Goal: Information Seeking & Learning: Get advice/opinions

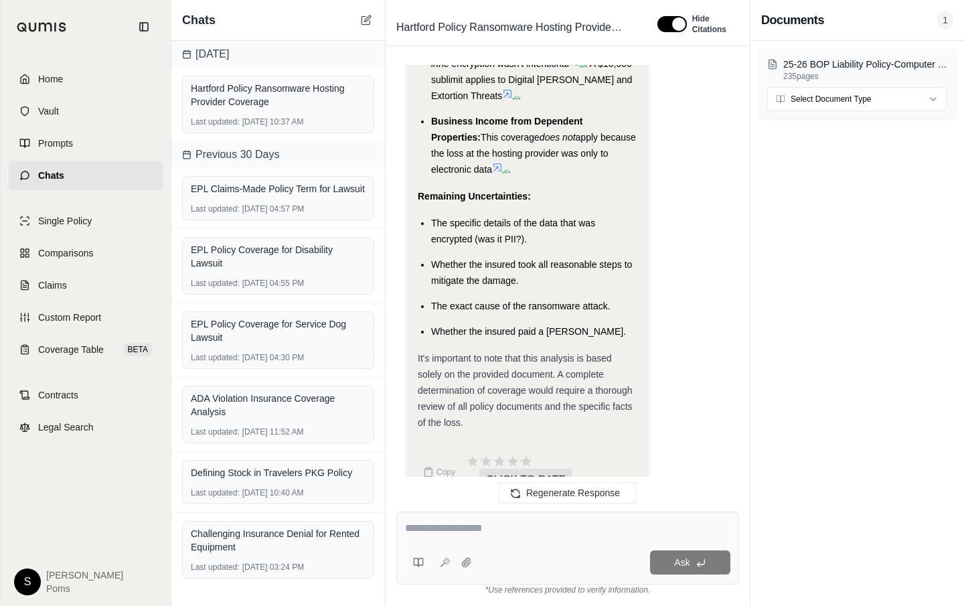
scroll to position [3518, 0]
click at [70, 139] on span "Prompts" at bounding box center [55, 142] width 35 height 13
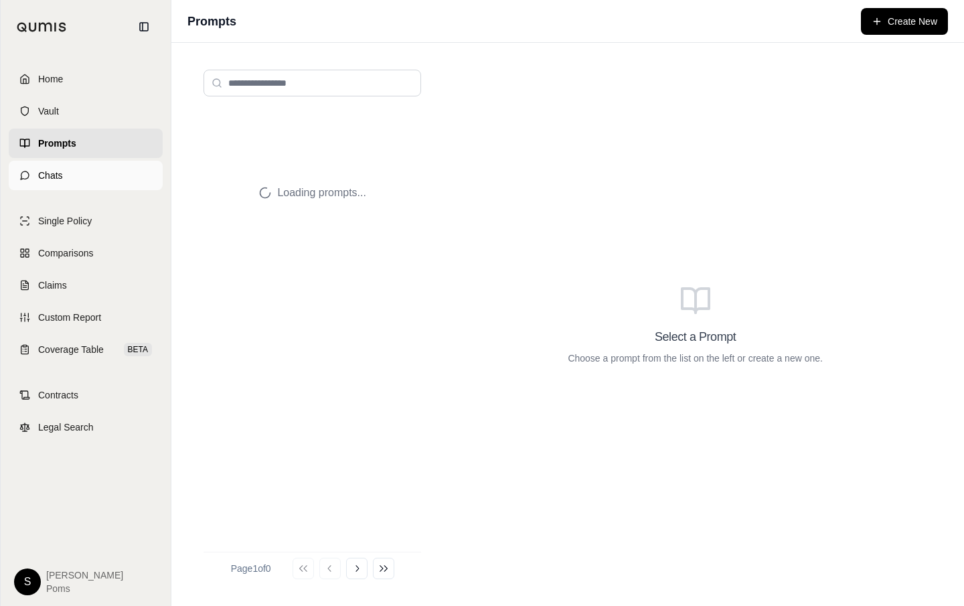
click at [65, 177] on link "Chats" at bounding box center [86, 175] width 154 height 29
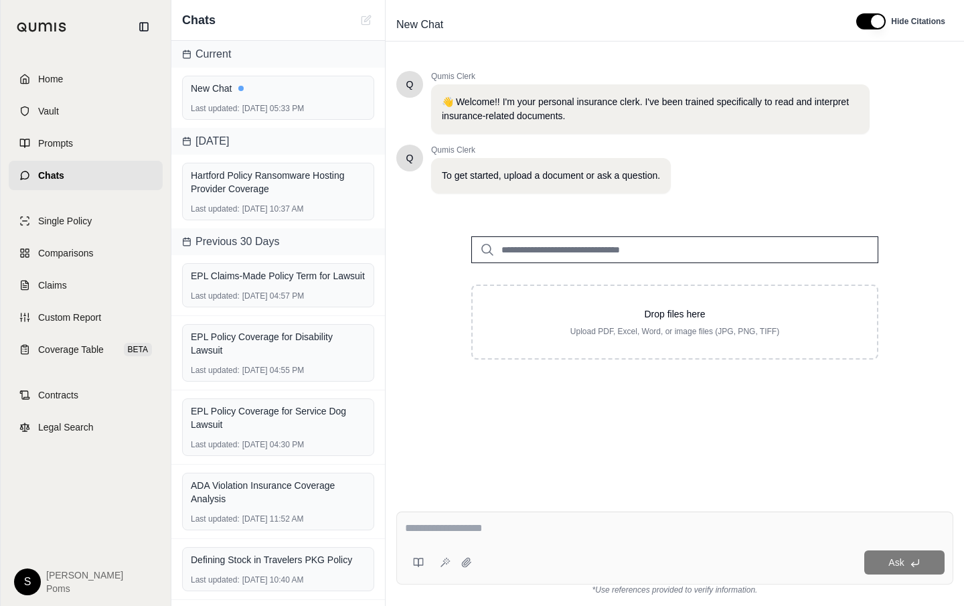
click at [664, 254] on input "search" at bounding box center [674, 249] width 407 height 27
click at [488, 249] on icon at bounding box center [487, 250] width 16 height 16
click at [611, 247] on input "search" at bounding box center [674, 249] width 407 height 27
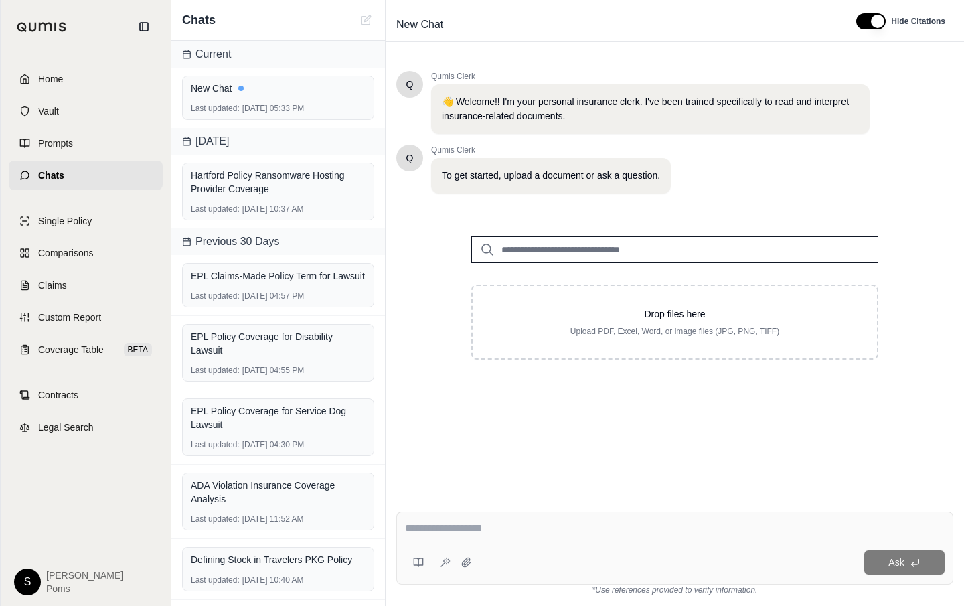
click at [487, 246] on icon at bounding box center [487, 250] width 16 height 16
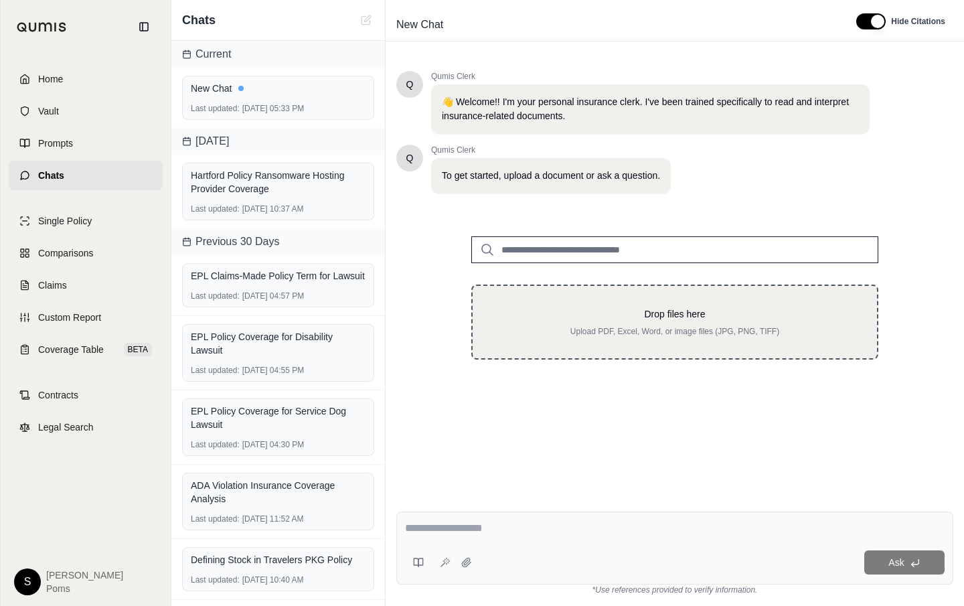
click at [672, 319] on p "Drop files here" at bounding box center [674, 313] width 361 height 13
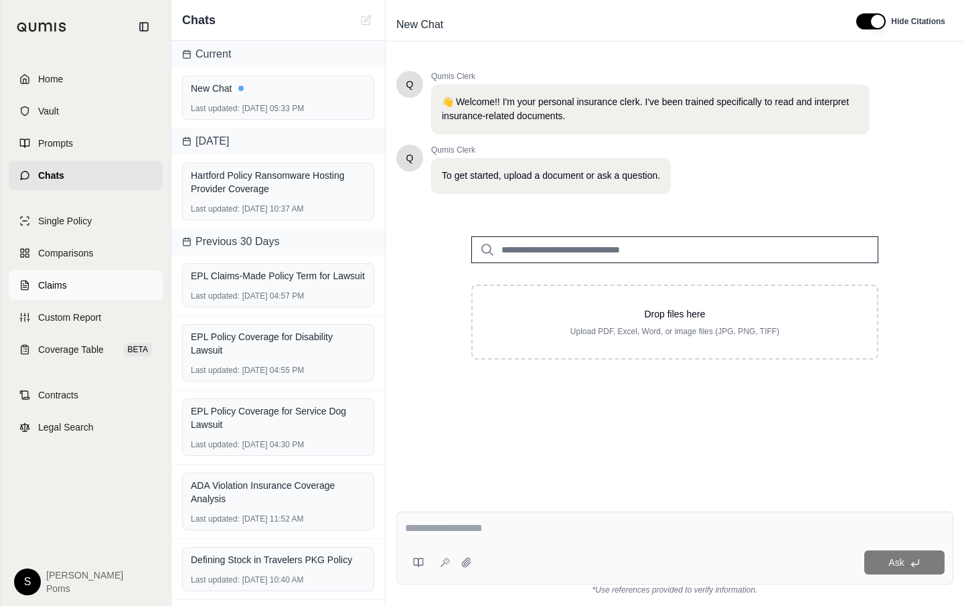
click at [60, 280] on span "Claims" at bounding box center [52, 284] width 29 height 13
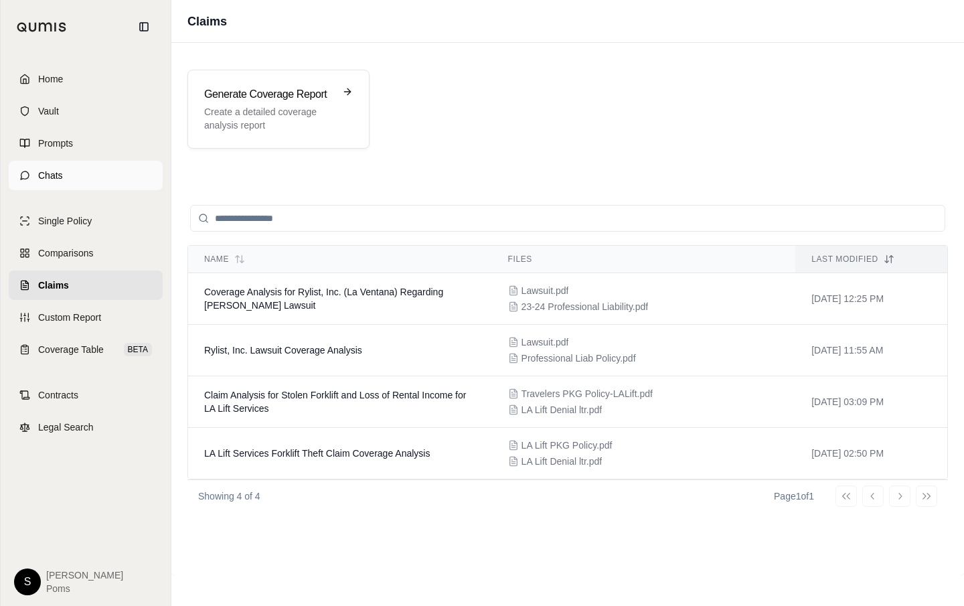
click at [62, 179] on span "Chats" at bounding box center [50, 175] width 25 height 13
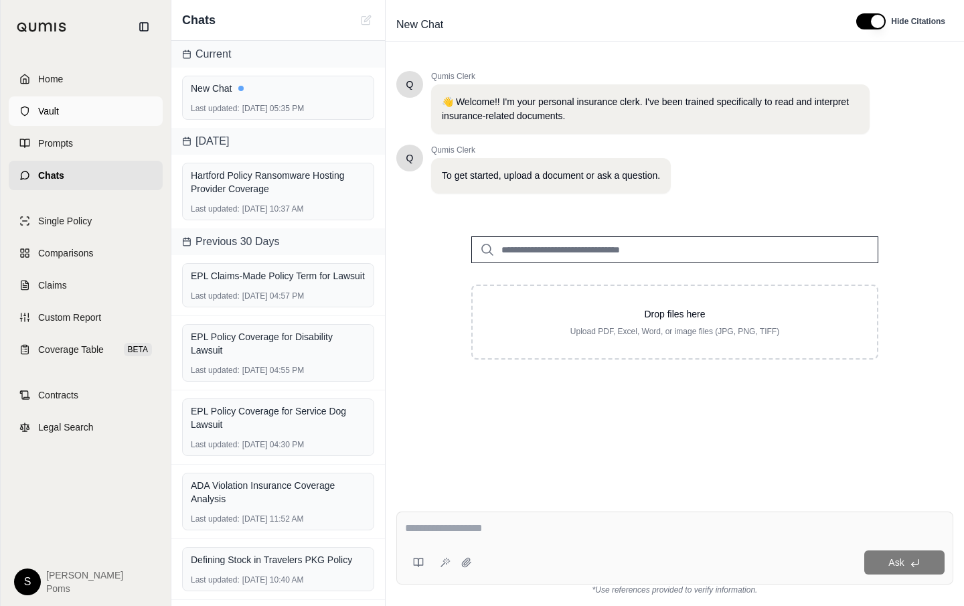
click at [54, 112] on span "Vault" at bounding box center [48, 110] width 21 height 13
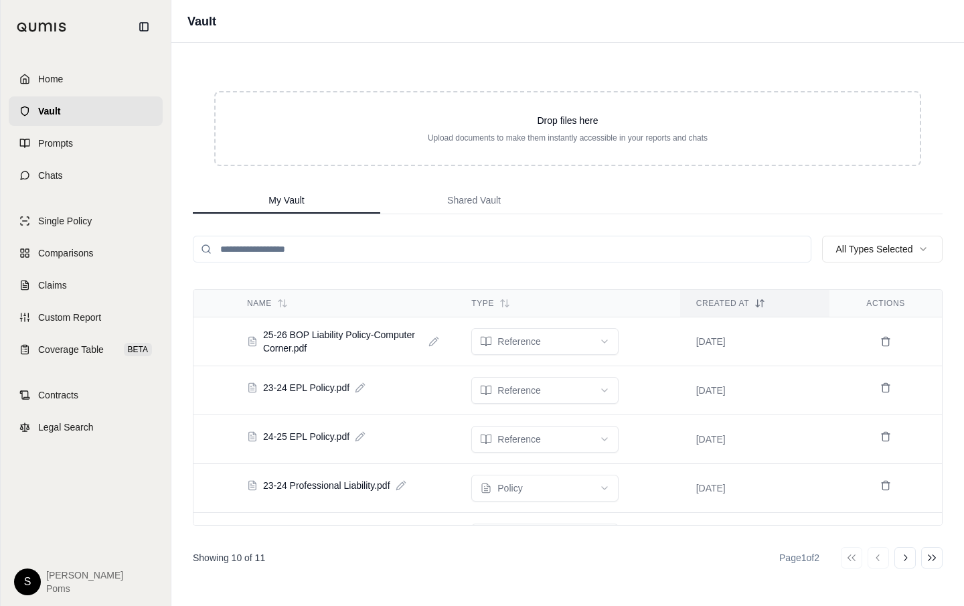
click at [437, 227] on div "Drop files here Upload documents to make them instantly accessible in your repo…" at bounding box center [567, 324] width 792 height 563
click at [55, 183] on link "Chats" at bounding box center [86, 175] width 154 height 29
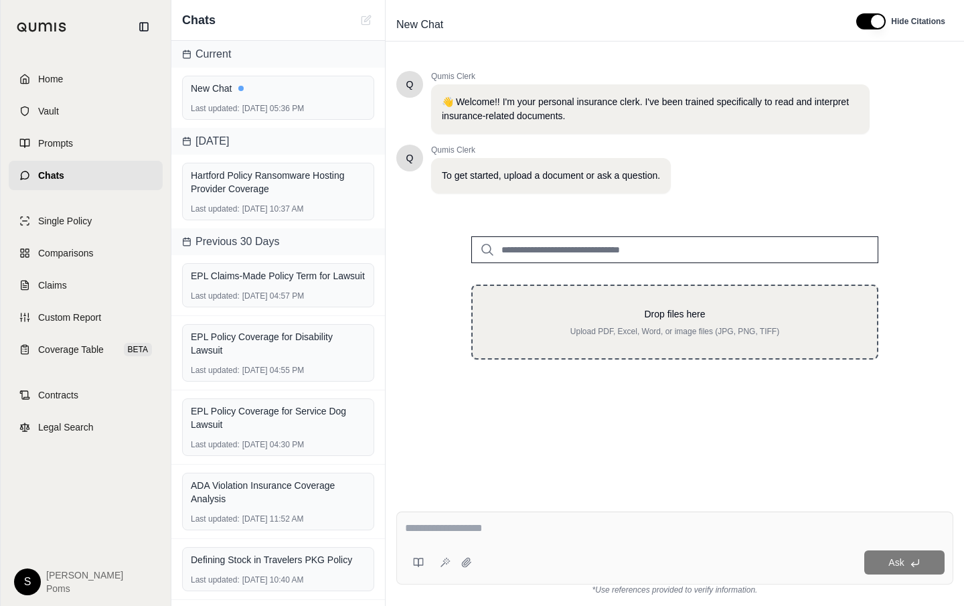
click at [652, 320] on p "Drop files here" at bounding box center [674, 313] width 361 height 13
type input "**********"
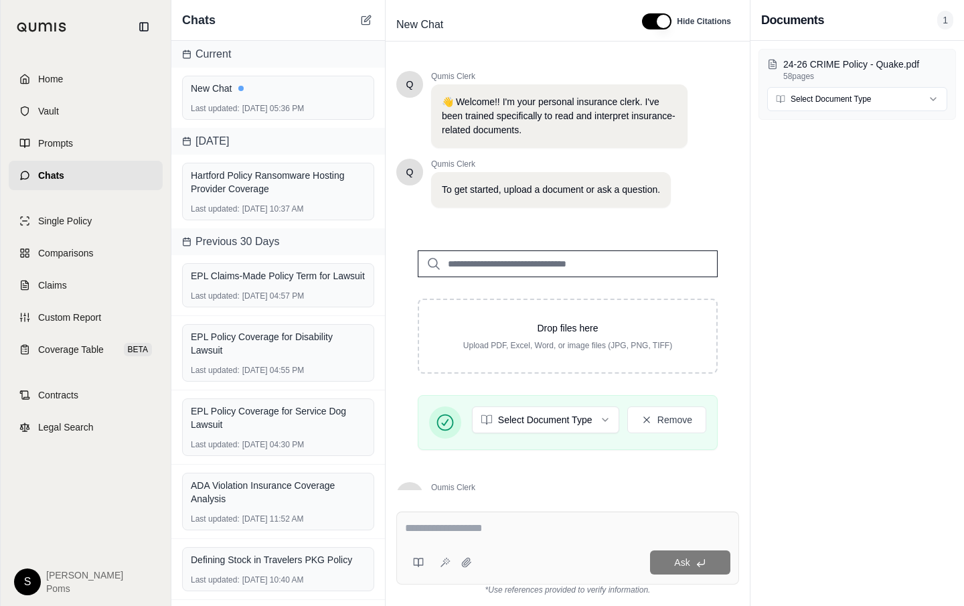
scroll to position [157, 0]
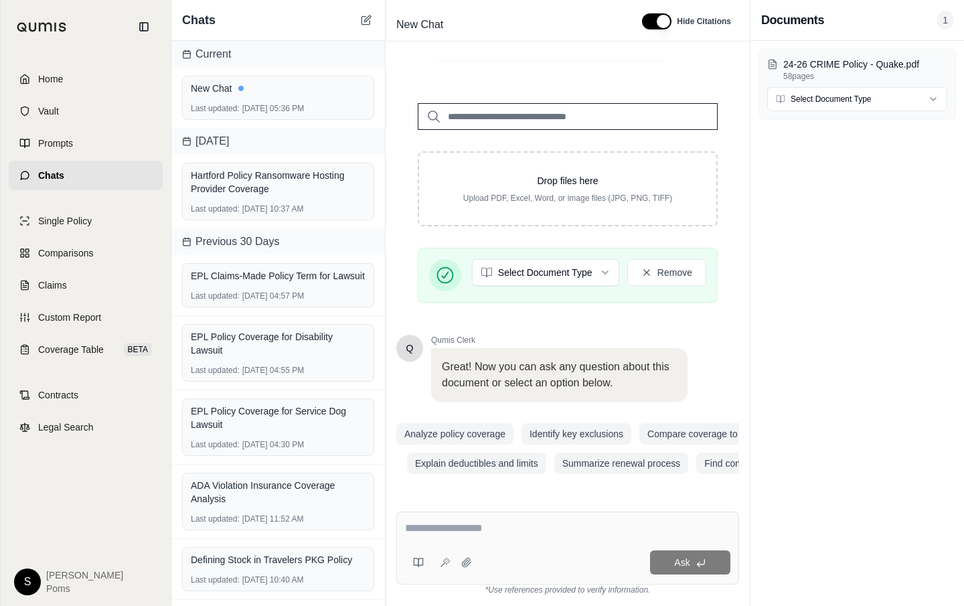
click at [422, 525] on textarea at bounding box center [567, 528] width 325 height 16
paste textarea "**********"
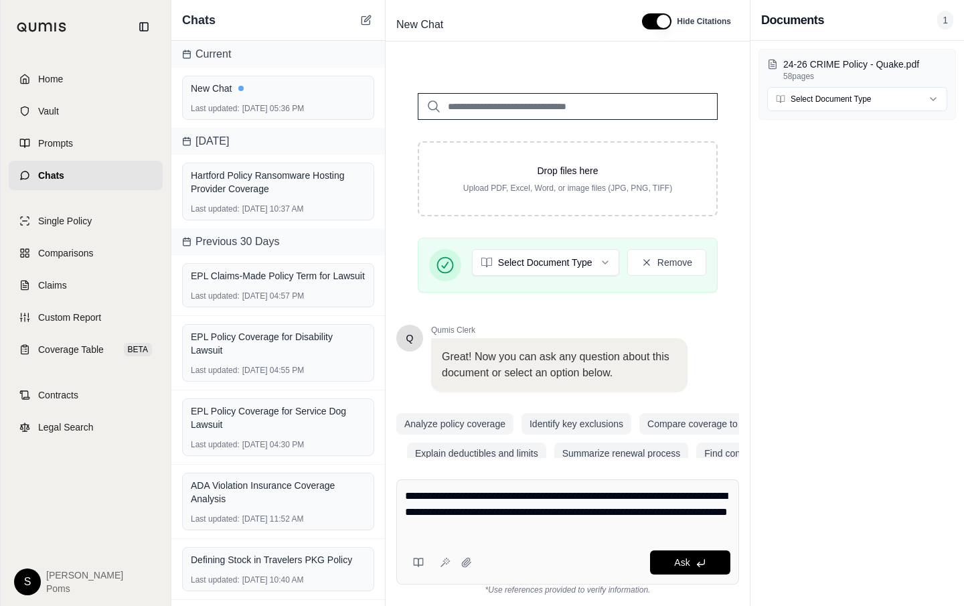
click at [419, 497] on textarea "**********" at bounding box center [567, 512] width 325 height 48
type textarea "**********"
click at [698, 567] on icon at bounding box center [700, 562] width 11 height 11
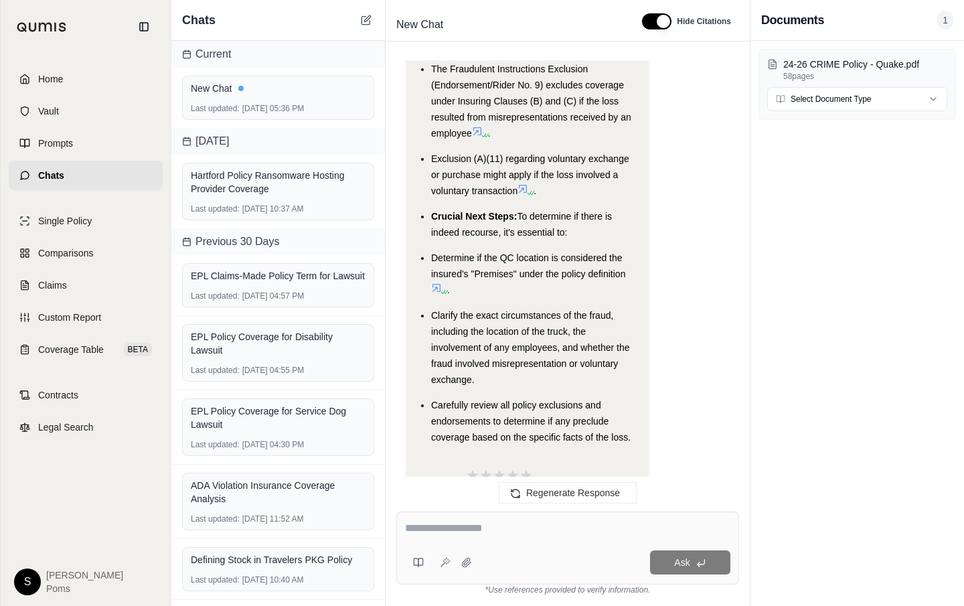
scroll to position [3390, 0]
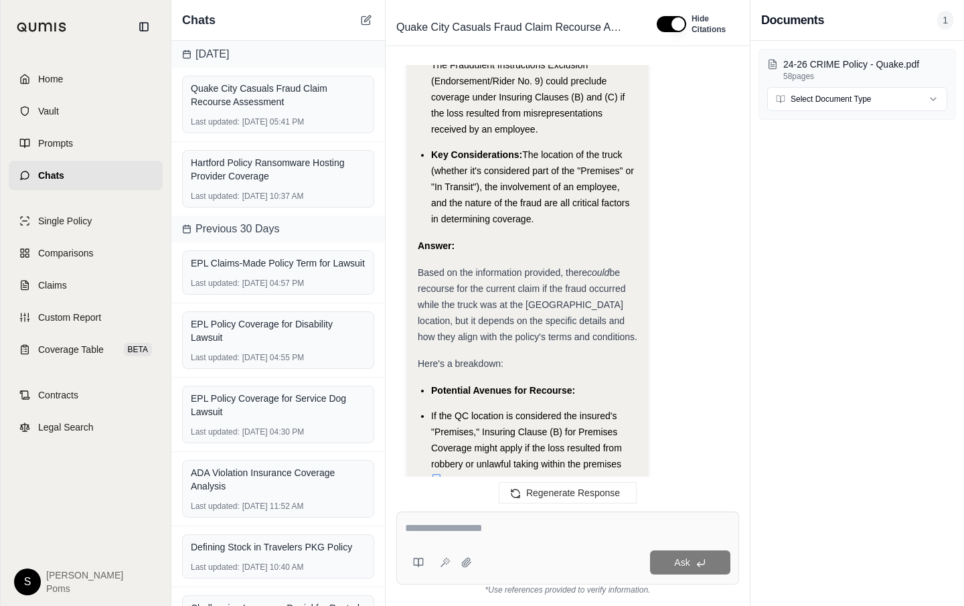
scroll to position [2721, 0]
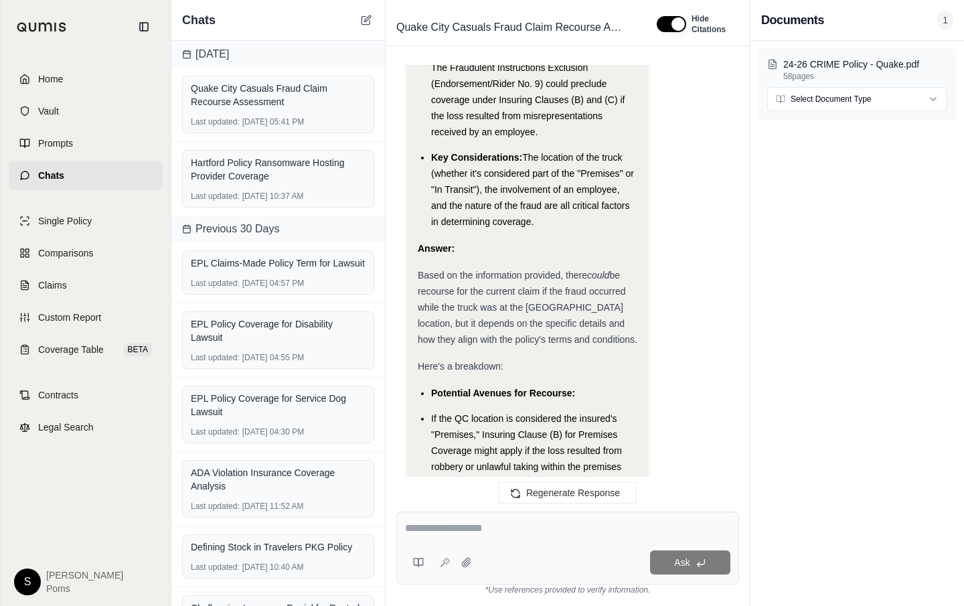
click at [634, 442] on li "If the QC location is considered the insured's "Premises," Insuring Clause (B) …" at bounding box center [534, 450] width 206 height 80
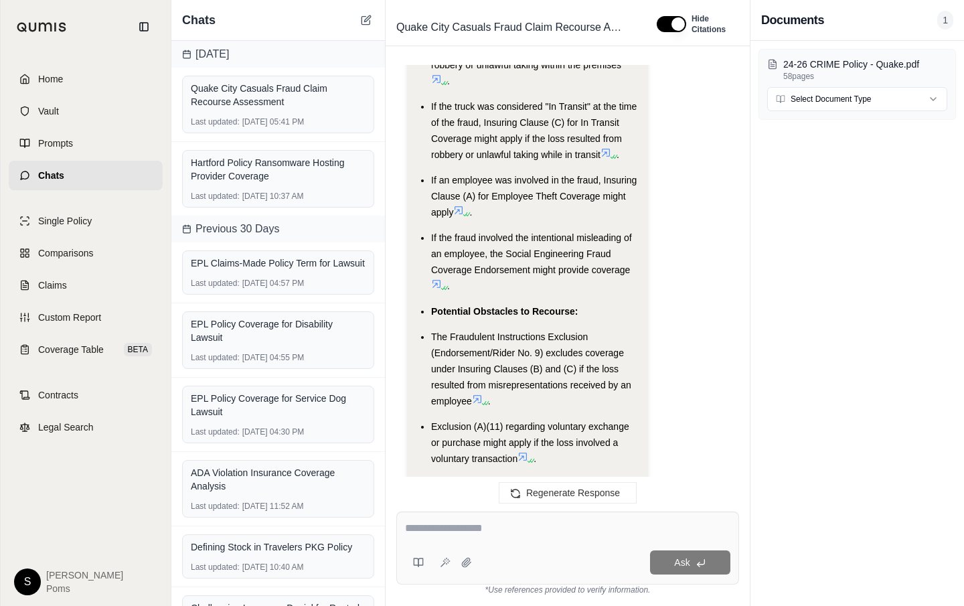
scroll to position [3149, 0]
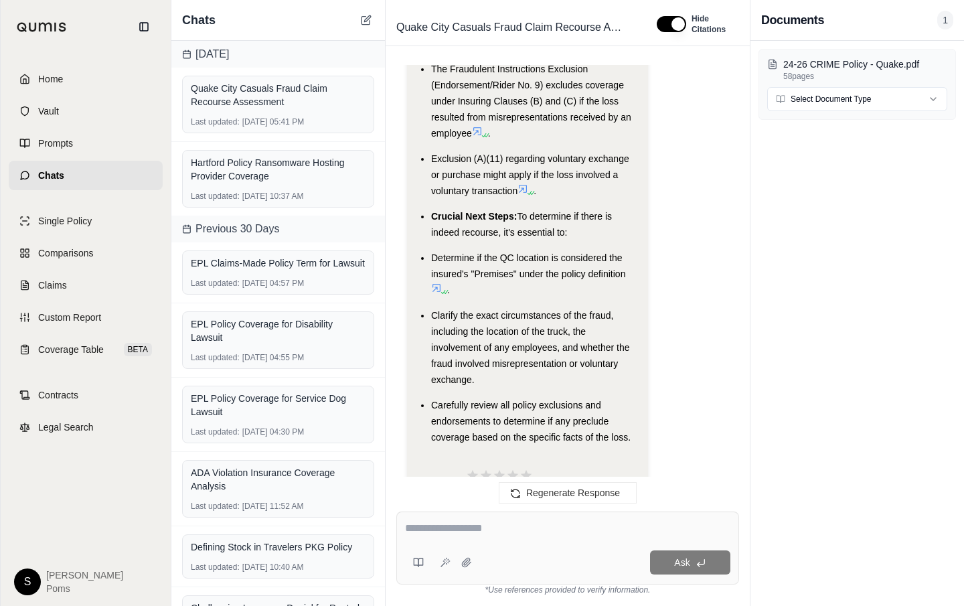
click at [636, 90] on li "The Fraudulent Instructions Exclusion (Endorsement/Rider No. 9) excludes covera…" at bounding box center [534, 101] width 206 height 80
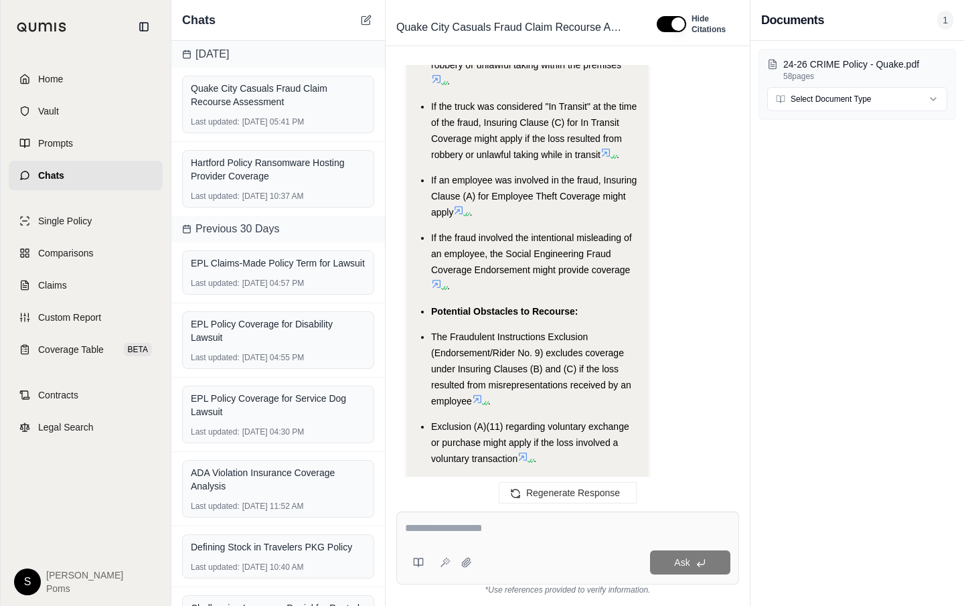
scroll to position [3095, 0]
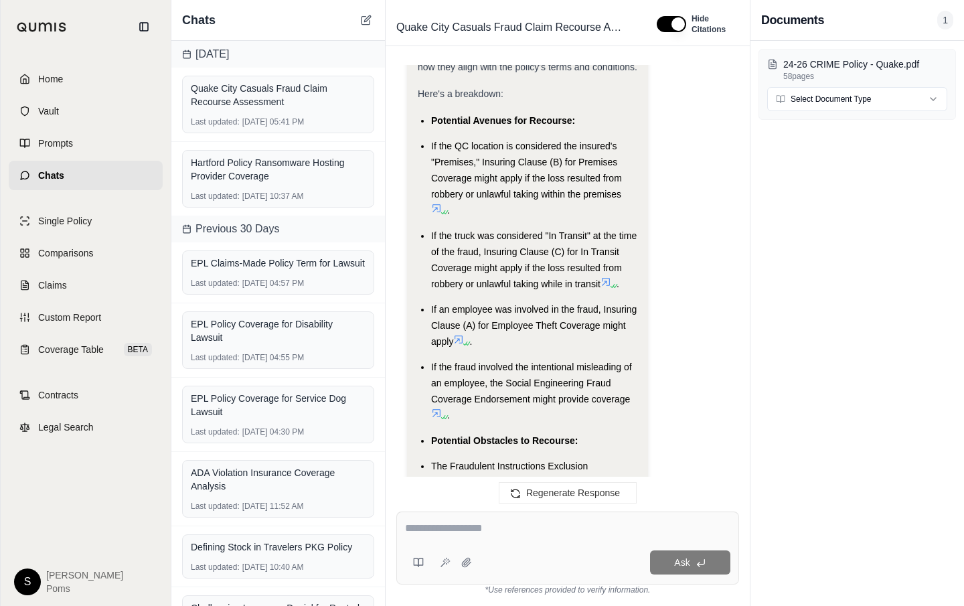
scroll to position [2988, 0]
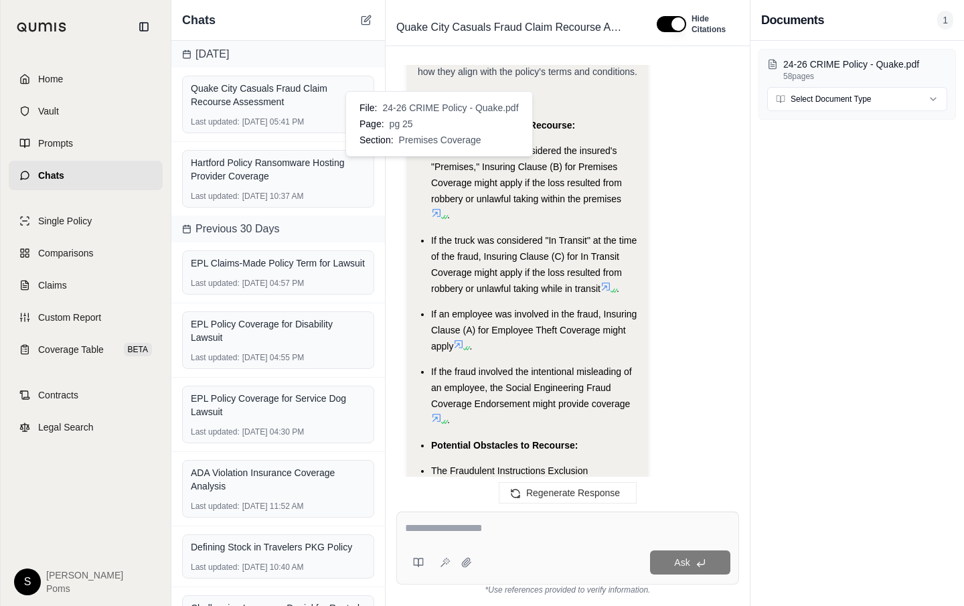
click at [436, 207] on icon at bounding box center [436, 212] width 11 height 11
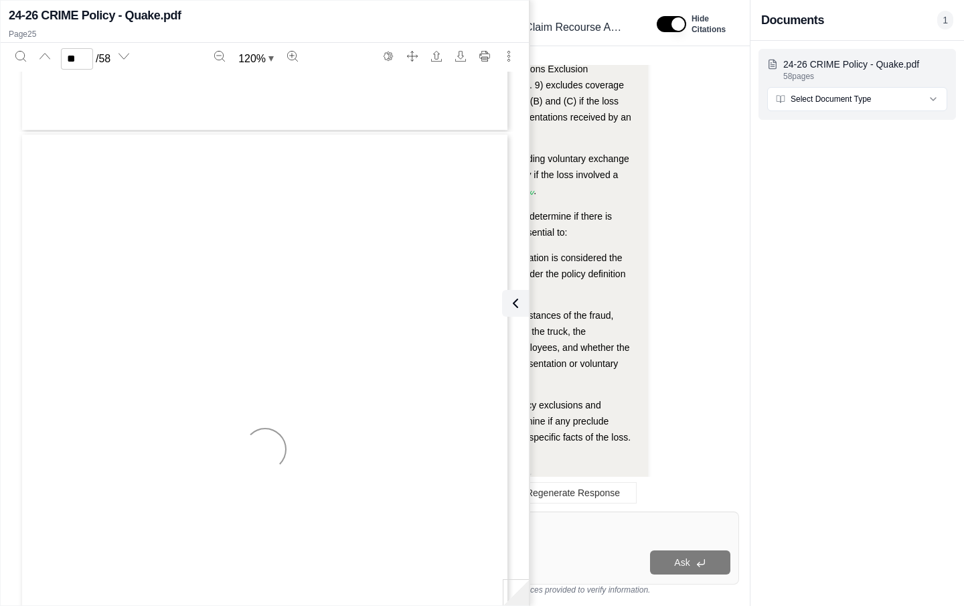
scroll to position [15233, 0]
click at [127, 60] on icon "Next page" at bounding box center [123, 56] width 11 height 11
click at [129, 57] on icon "Next page" at bounding box center [124, 56] width 10 height 5
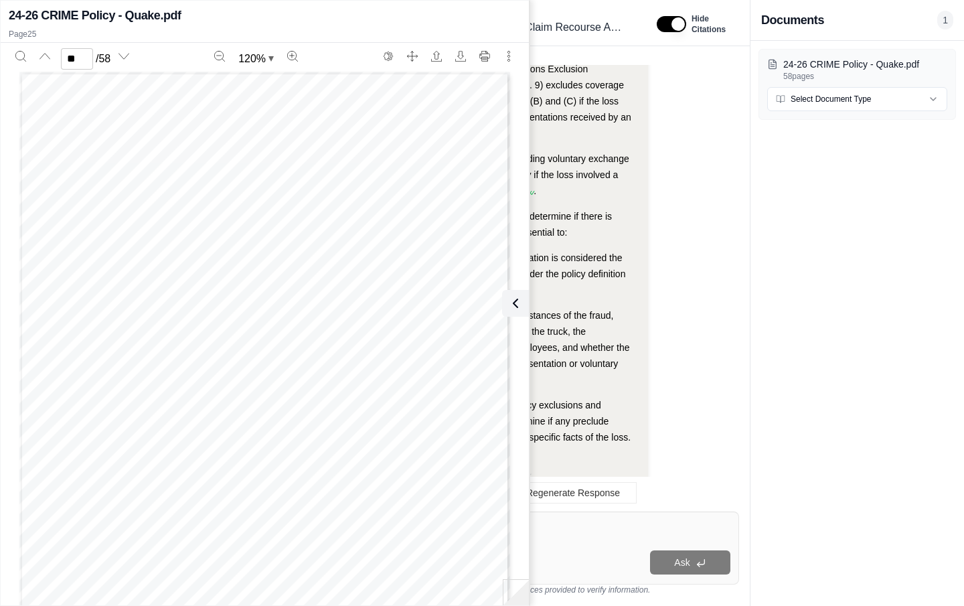
click at [492, 575] on div "Chubb Group of Insurance Companies [STREET_ADDRESS] ForeFront Portfolio 3.0 SM …" at bounding box center [264, 389] width 490 height 635
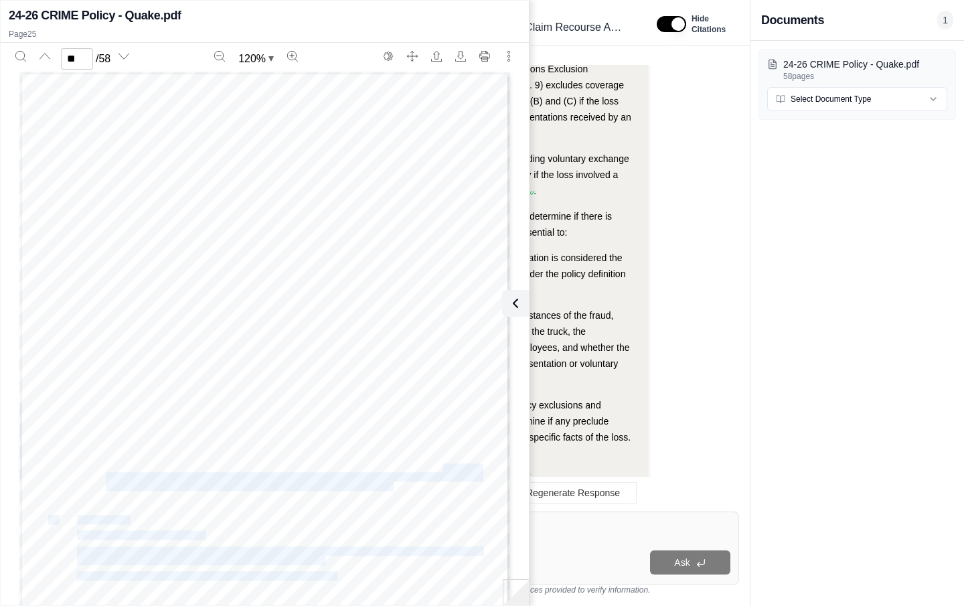
drag, startPoint x: 436, startPoint y: 464, endPoint x: 436, endPoint y: 489, distance: 24.8
click at [436, 489] on div "Chubb Group of Insurance Companies [STREET_ADDRESS] ForeFront Portfolio 3.0 SM …" at bounding box center [264, 389] width 490 height 635
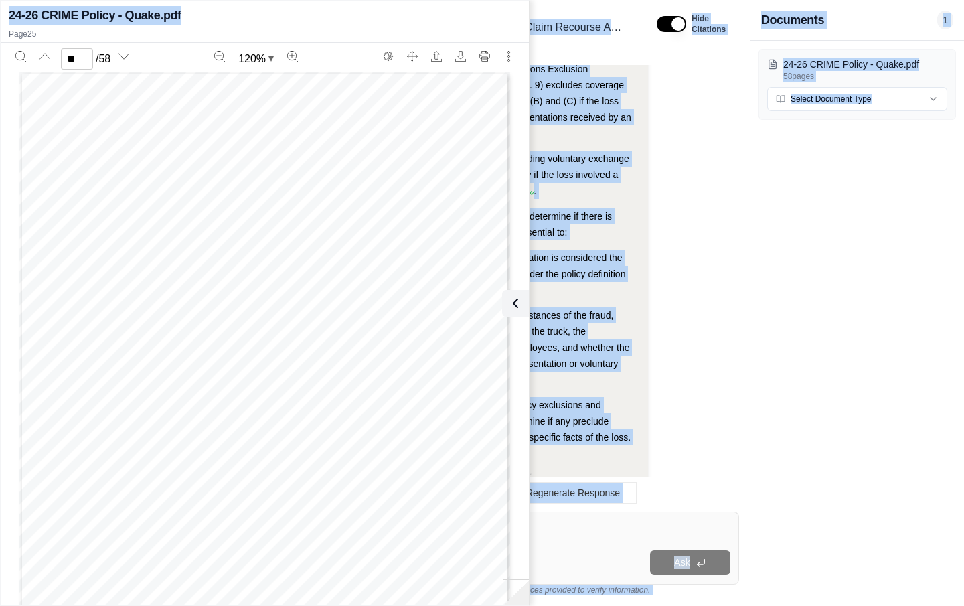
drag, startPoint x: 450, startPoint y: 15, endPoint x: 476, endPoint y: -29, distance: 50.7
click at [476, 0] on html "Home Vault Prompts Chats Single Policy Comparisons Claims Custom Report Coverag…" at bounding box center [482, 303] width 964 height 606
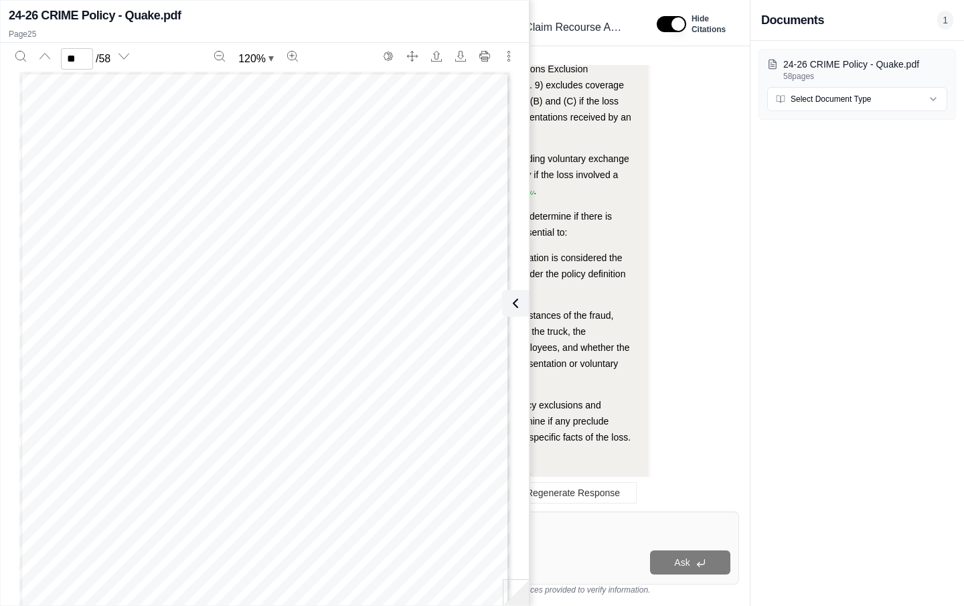
click at [482, 600] on div "Chubb Group of Insurance Companies [STREET_ADDRESS] ForeFront Portfolio 3.0 SM …" at bounding box center [264, 389] width 490 height 635
click at [125, 61] on icon "Next page" at bounding box center [123, 56] width 11 height 11
type input "**"
